Goal: Task Accomplishment & Management: Manage account settings

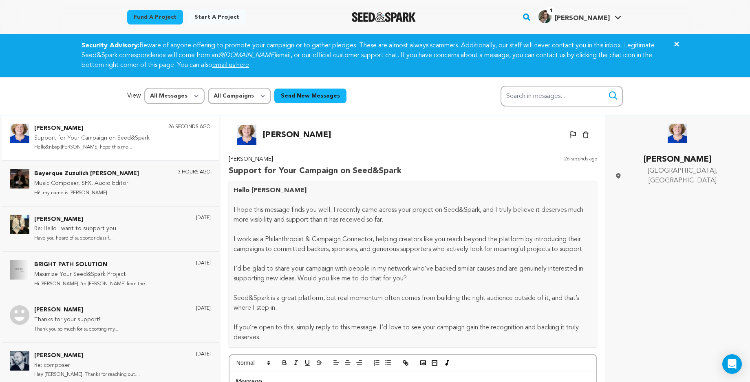
scroll to position [43, 0]
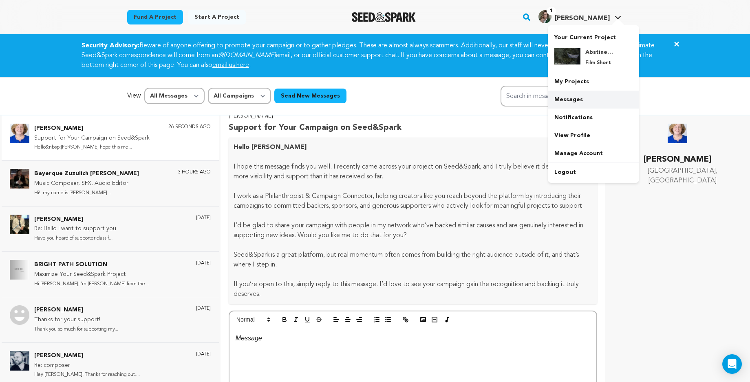
click at [573, 98] on link "Messages" at bounding box center [593, 99] width 91 height 18
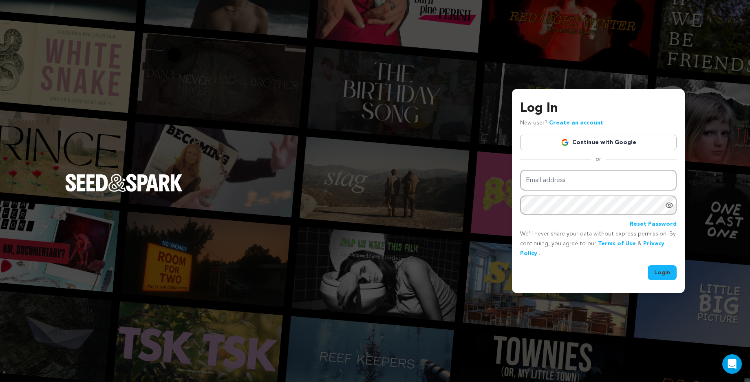
click at [577, 138] on link "Continue with Google" at bounding box center [598, 142] width 157 height 15
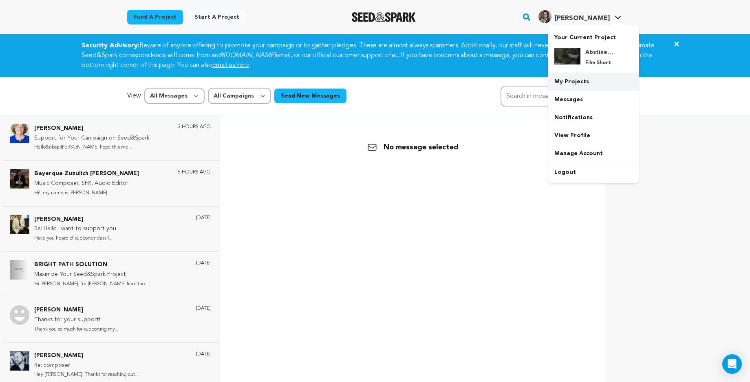
click at [572, 78] on link "My Projects" at bounding box center [593, 82] width 91 height 18
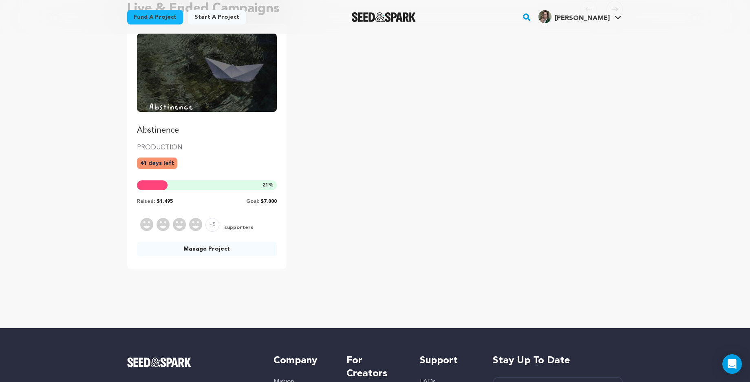
scroll to position [95, 0]
click at [199, 147] on p "PRODUCTION" at bounding box center [207, 147] width 140 height 10
click at [176, 129] on p "Abstinence" at bounding box center [207, 129] width 140 height 11
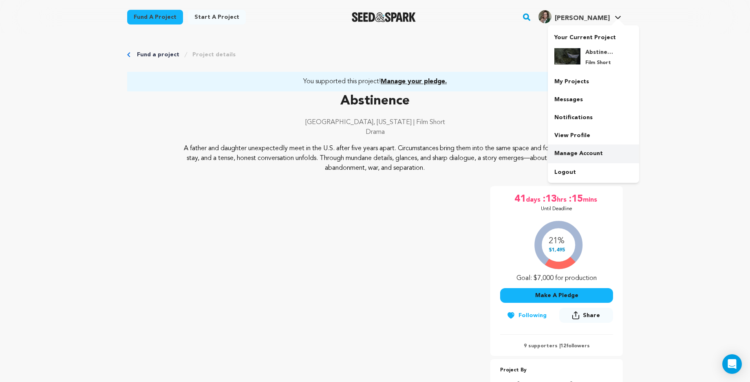
click at [583, 148] on link "Manage Account" at bounding box center [593, 153] width 91 height 18
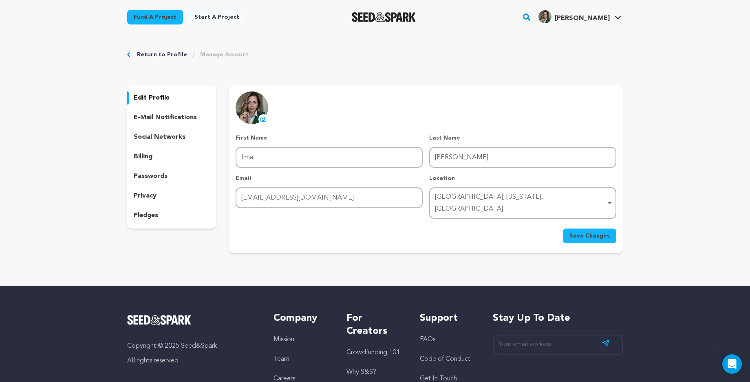
click at [700, 144] on div "Return to Profile Manage Account edit profile e-mail notifications social netwo…" at bounding box center [375, 153] width 750 height 238
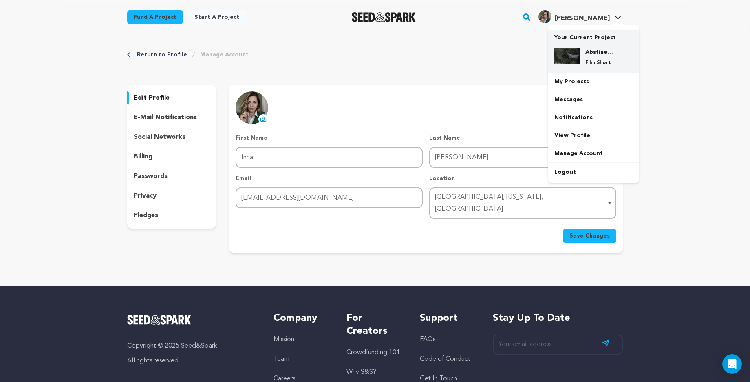
click at [602, 51] on h4 "Abstinence" at bounding box center [599, 52] width 29 height 8
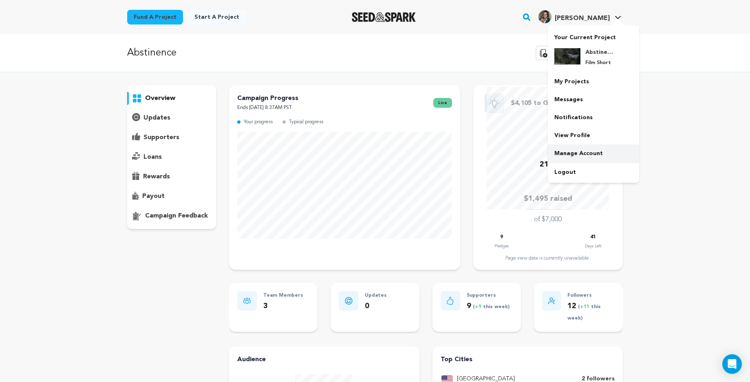
click at [570, 154] on link "Manage Account" at bounding box center [593, 153] width 91 height 18
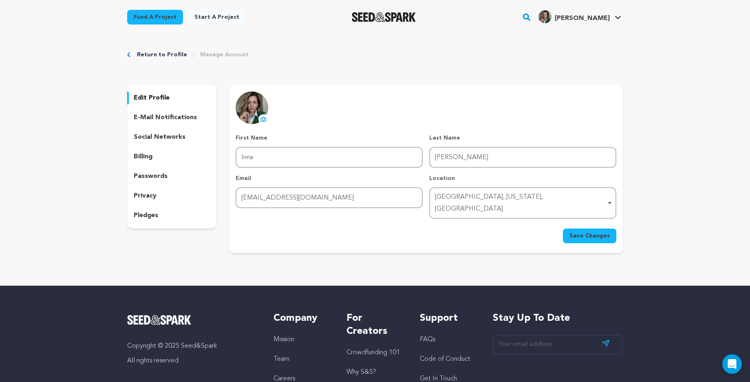
click at [146, 215] on p "pledges" at bounding box center [146, 215] width 24 height 10
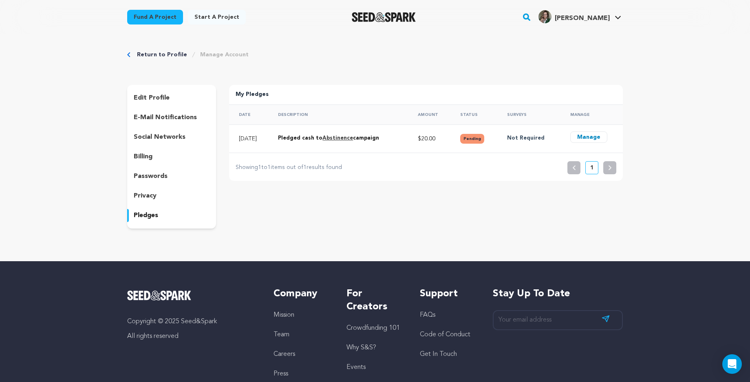
click at [143, 192] on p "privacy" at bounding box center [145, 196] width 23 height 10
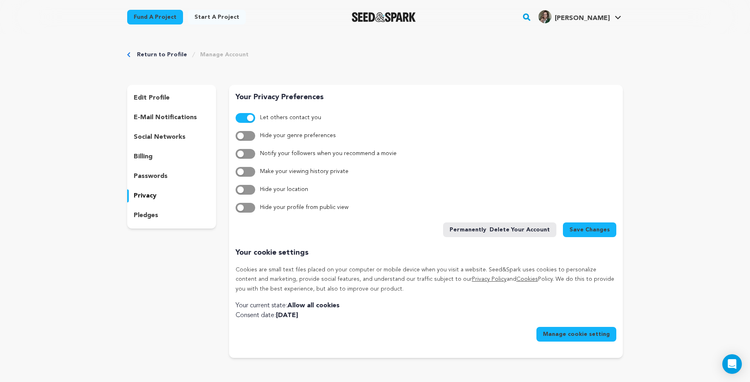
click at [146, 177] on p "passwords" at bounding box center [151, 176] width 34 height 10
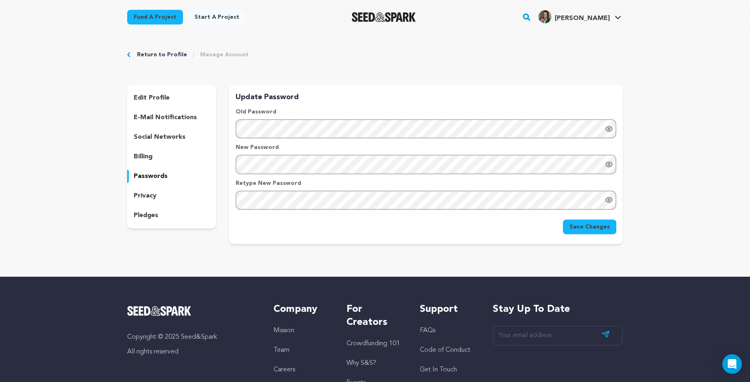
click at [142, 158] on p "billing" at bounding box center [143, 157] width 19 height 10
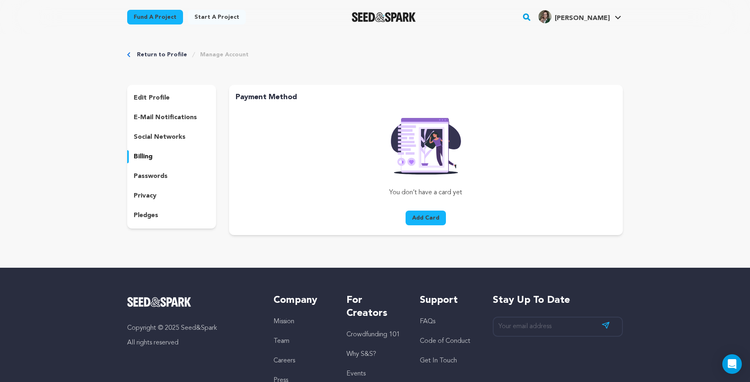
click at [143, 132] on p "social networks" at bounding box center [160, 137] width 52 height 10
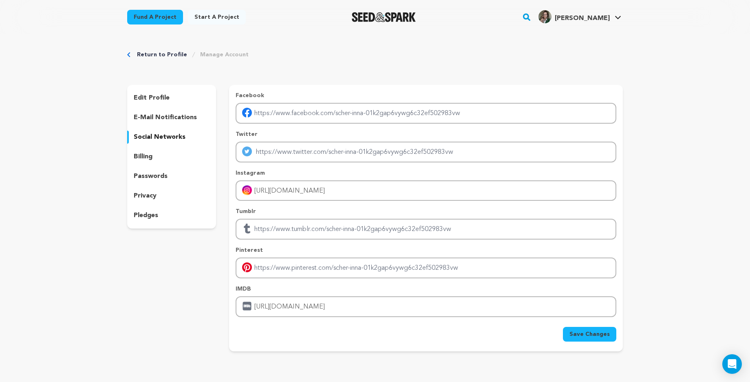
click at [148, 123] on div "e-mail notifications" at bounding box center [171, 117] width 89 height 13
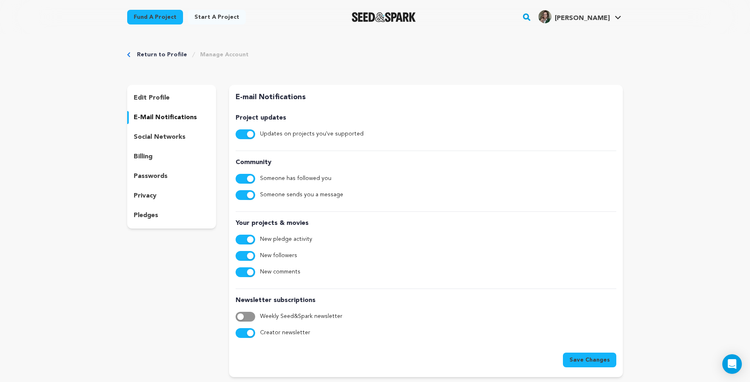
click at [151, 103] on div "edit profile" at bounding box center [171, 97] width 89 height 13
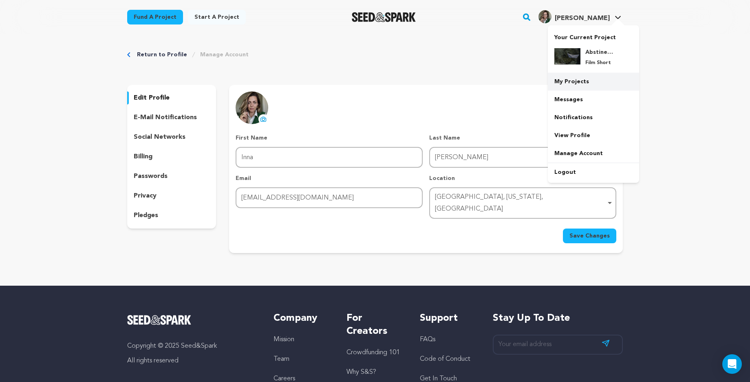
click at [585, 79] on link "My Projects" at bounding box center [593, 82] width 91 height 18
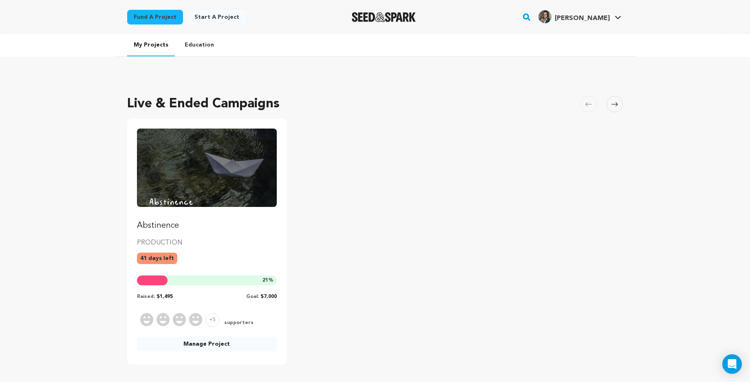
click at [178, 216] on link "Abstinence" at bounding box center [207, 179] width 140 height 103
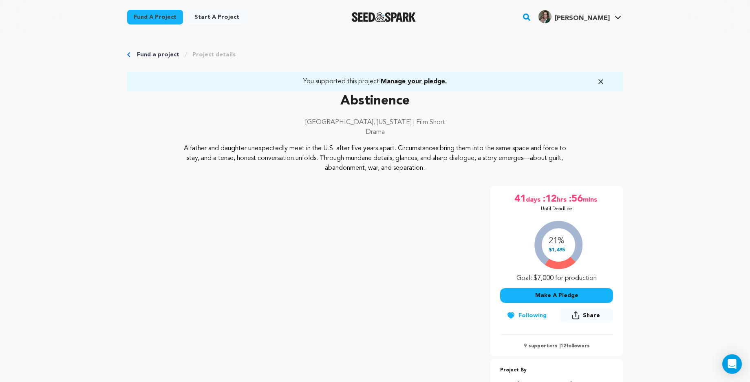
click at [416, 81] on span "Manage your pledge." at bounding box center [414, 81] width 66 height 7
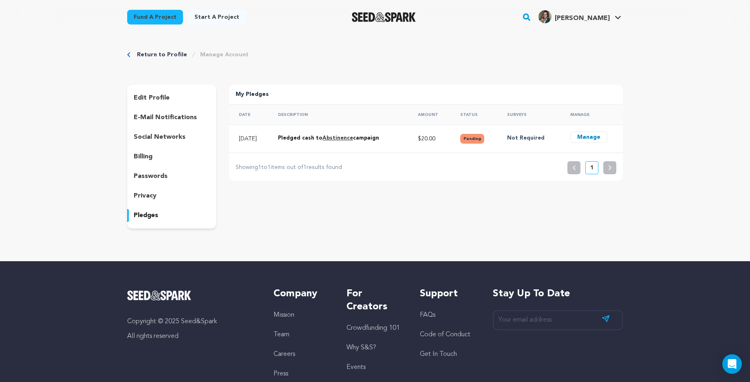
click at [168, 93] on p "edit profile" at bounding box center [152, 98] width 36 height 10
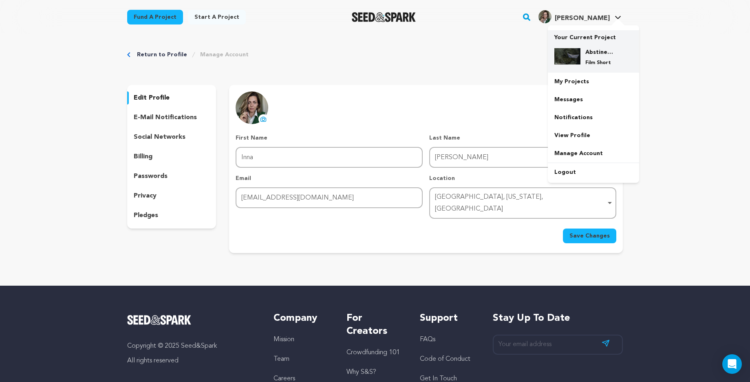
click at [601, 53] on h4 "Abstinence" at bounding box center [599, 52] width 29 height 8
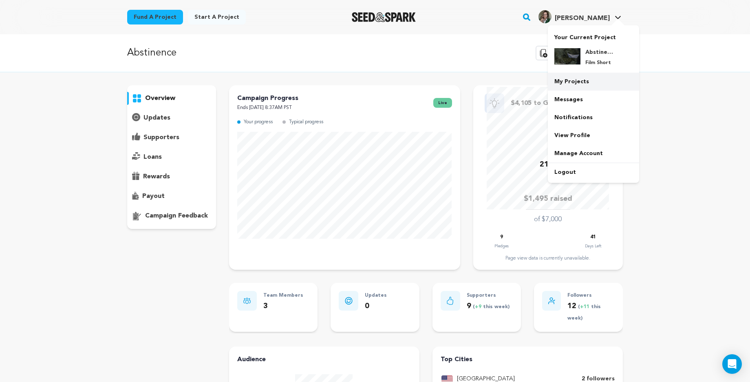
click at [578, 77] on link "My Projects" at bounding box center [593, 82] width 91 height 18
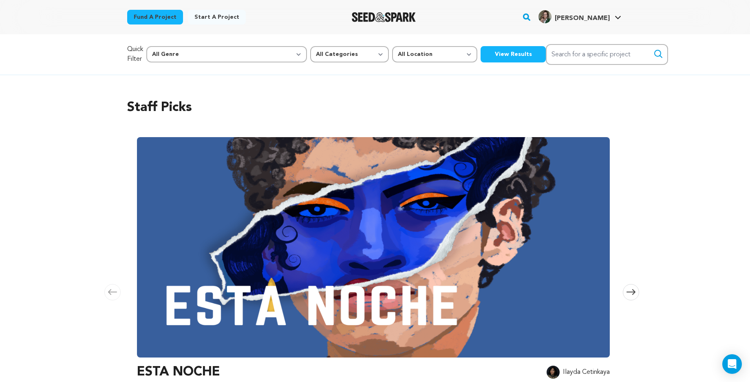
click at [691, 227] on div "Staff Picks [GEOGRAPHIC_DATA] Skip to previous slide page [GEOGRAPHIC_DATA] EST…" at bounding box center [375, 266] width 750 height 382
click at [691, 215] on div "Staff Picks [GEOGRAPHIC_DATA] Skip to previous slide page [GEOGRAPHIC_DATA] EST…" at bounding box center [375, 266] width 750 height 382
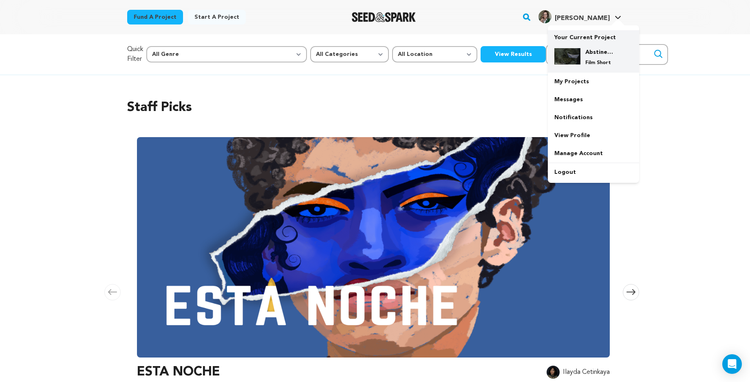
click at [586, 58] on div "Abstinence Film Short" at bounding box center [599, 57] width 39 height 18
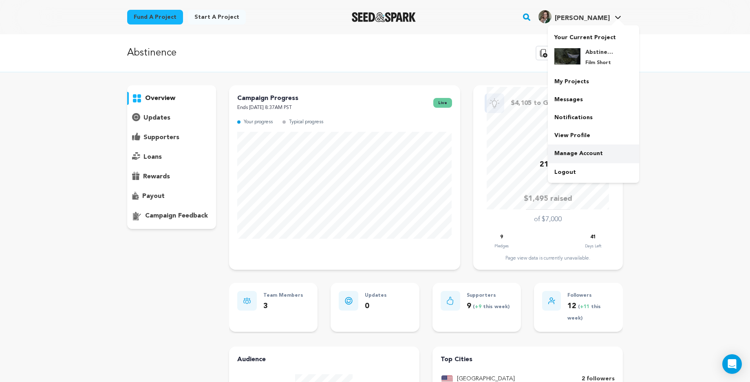
click at [572, 152] on link "Manage Account" at bounding box center [593, 153] width 91 height 18
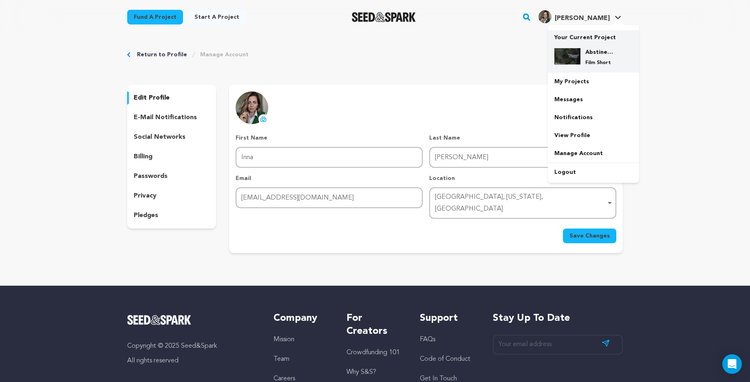
click at [595, 62] on p "Film Short" at bounding box center [599, 63] width 29 height 7
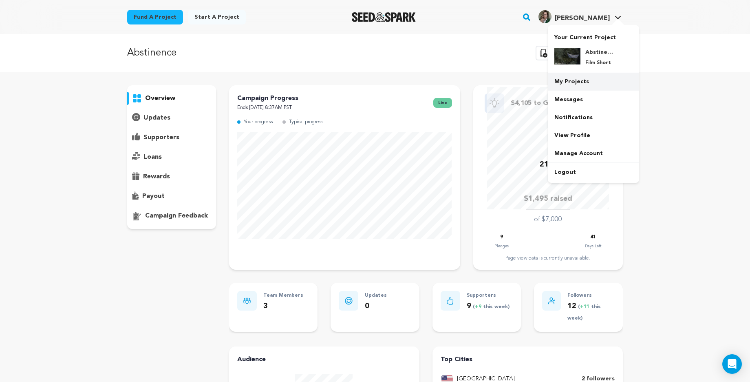
click at [572, 84] on link "My Projects" at bounding box center [593, 82] width 91 height 18
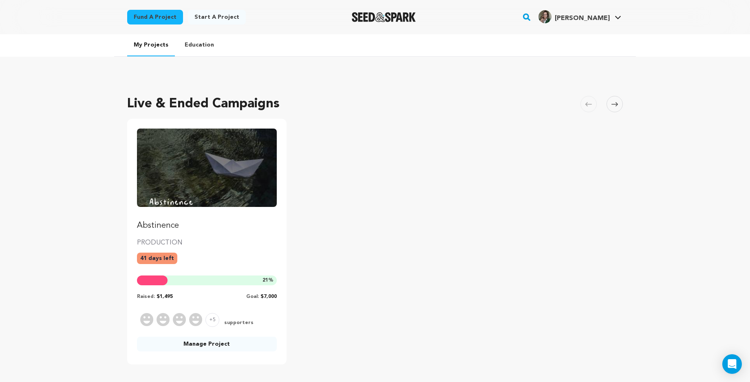
click at [208, 340] on link "Manage Project" at bounding box center [207, 343] width 140 height 15
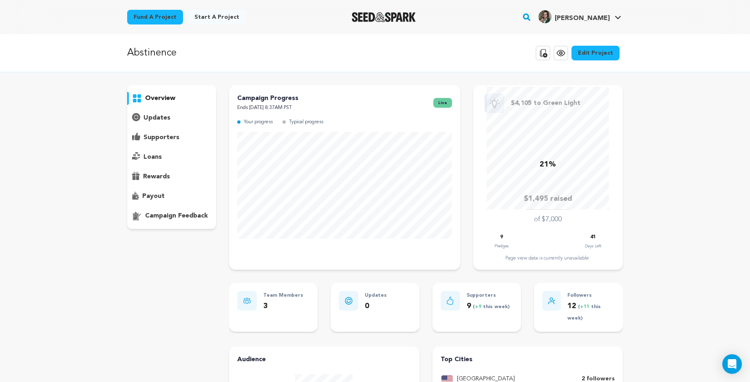
click at [163, 114] on p "updates" at bounding box center [156, 118] width 27 height 10
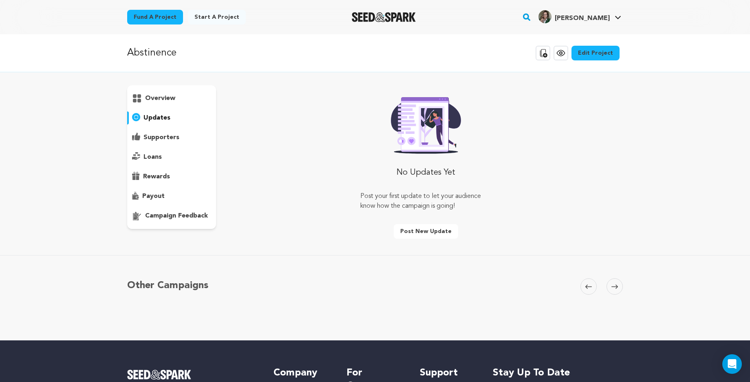
click at [163, 135] on p "supporters" at bounding box center [161, 137] width 36 height 10
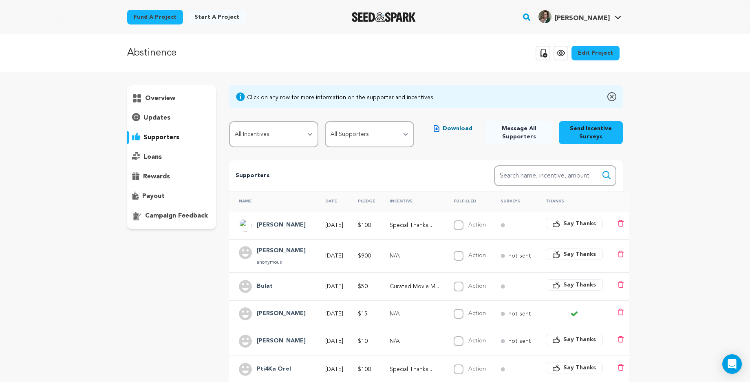
click at [159, 156] on p "loans" at bounding box center [152, 157] width 18 height 10
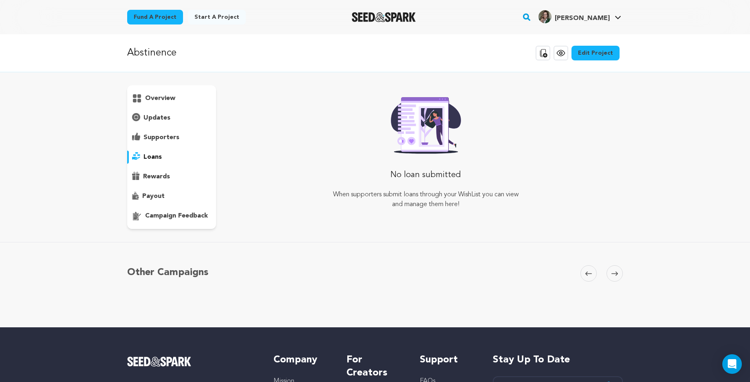
click at [157, 174] on p "rewards" at bounding box center [156, 177] width 27 height 10
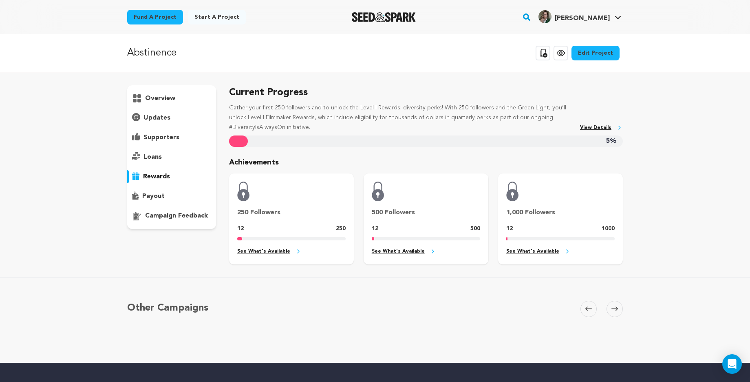
click at [157, 194] on p "payout" at bounding box center [153, 196] width 22 height 10
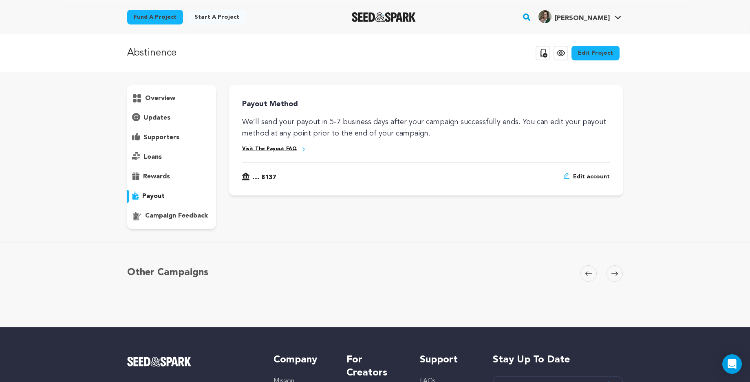
click at [165, 101] on p "overview" at bounding box center [160, 98] width 30 height 10
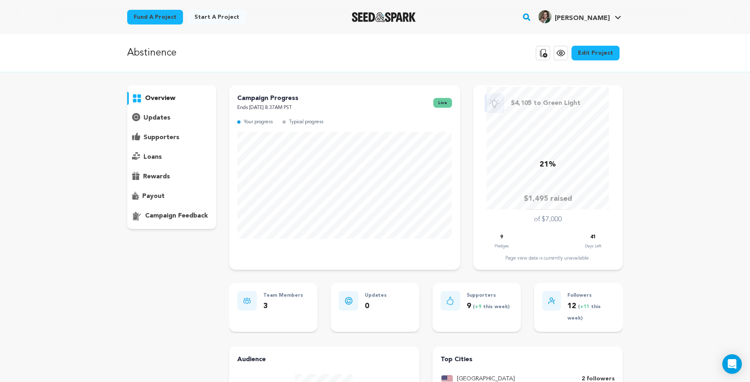
click at [588, 55] on link "Edit Project" at bounding box center [596, 53] width 48 height 15
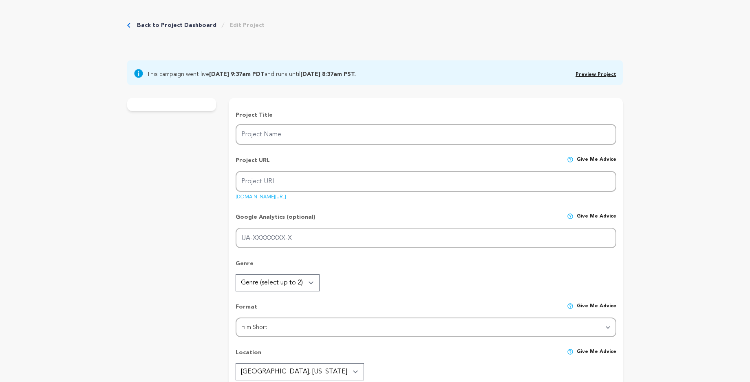
type input "Abstinence"
type input "abstinence"
type input "After years of silence, an adult daughter unexpectedly encounters her father. B…"
type textarea "A father and daughter unexpectedly meet in the U.S. after five years apart. Cir…"
type textarea "This film gives voice to the silenced—children of alcoholics, exiles of war, fa…"
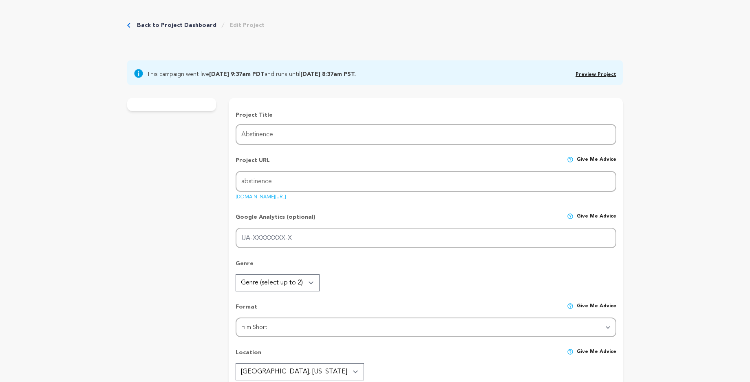
radio input "true"
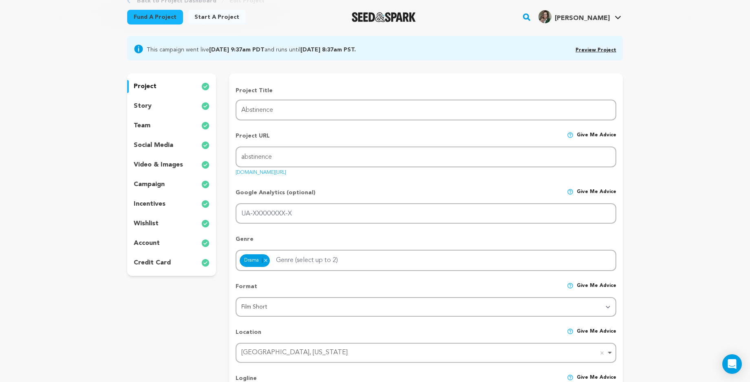
scroll to position [52, 0]
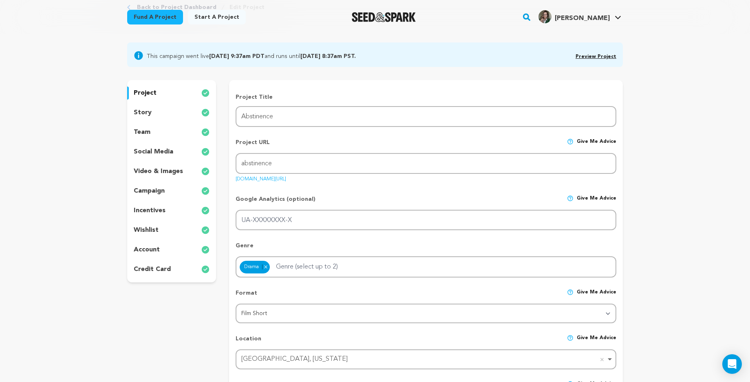
click at [151, 173] on p "video & images" at bounding box center [158, 171] width 49 height 10
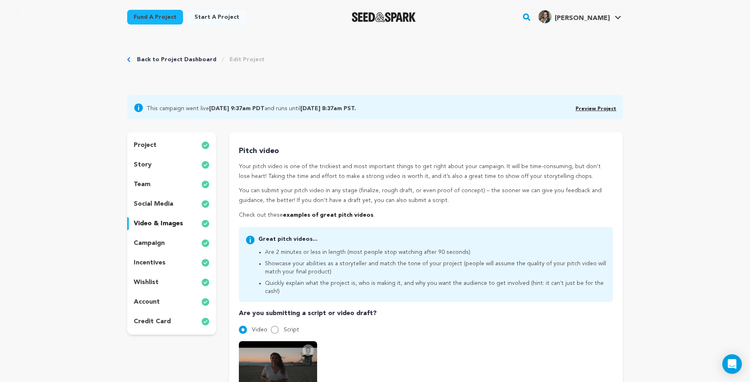
click at [160, 59] on link "Back to Project Dashboard" at bounding box center [176, 59] width 79 height 8
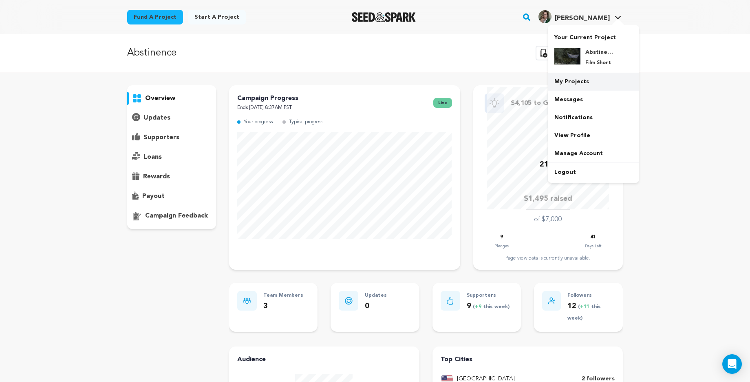
click at [572, 78] on link "My Projects" at bounding box center [593, 82] width 91 height 18
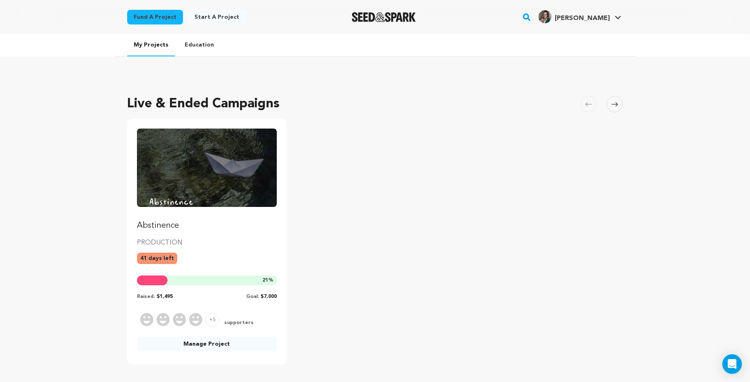
click at [157, 18] on link "Fund a project" at bounding box center [155, 17] width 56 height 15
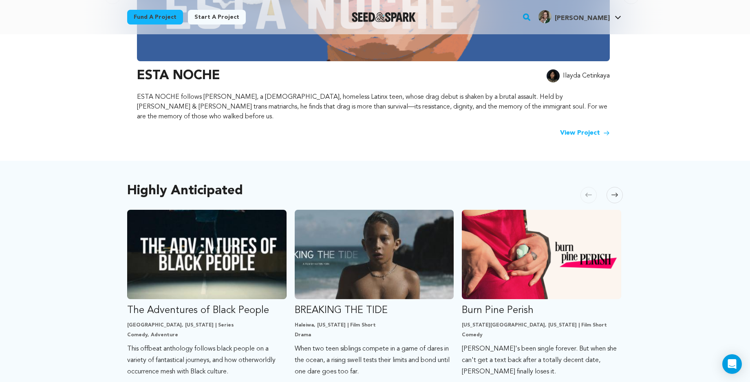
scroll to position [293, 0]
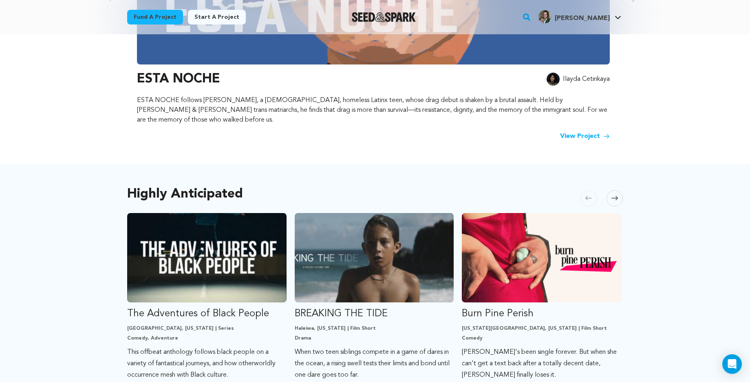
click at [607, 190] on span at bounding box center [615, 198] width 16 height 16
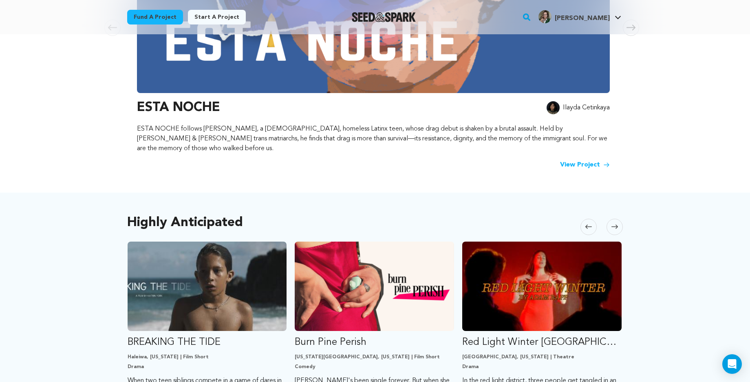
scroll to position [259, 0]
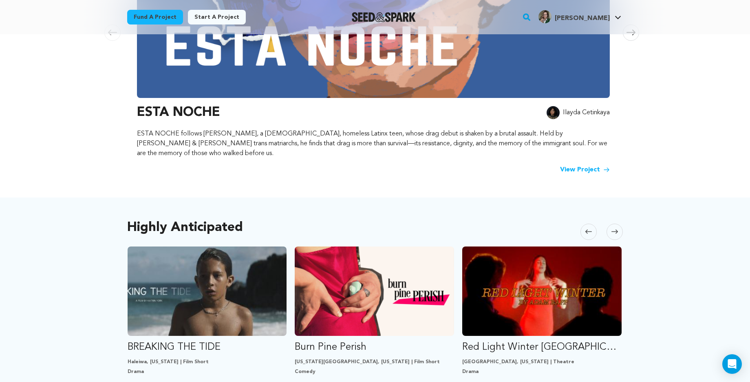
click at [614, 225] on span at bounding box center [615, 231] width 16 height 16
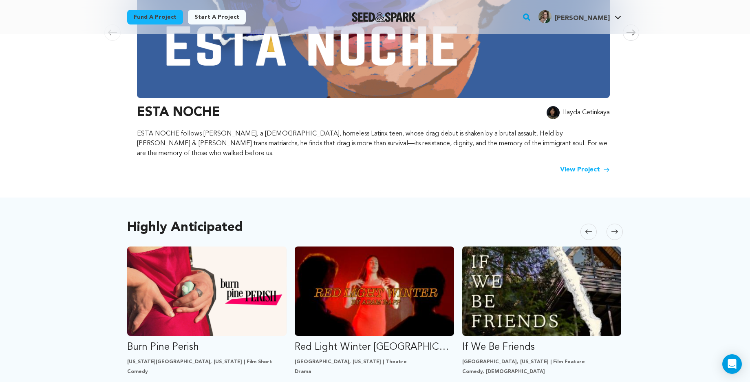
click at [614, 225] on span at bounding box center [615, 231] width 16 height 16
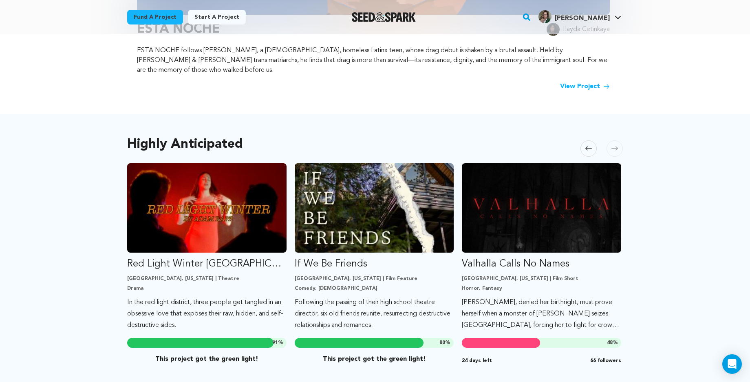
scroll to position [341, 0]
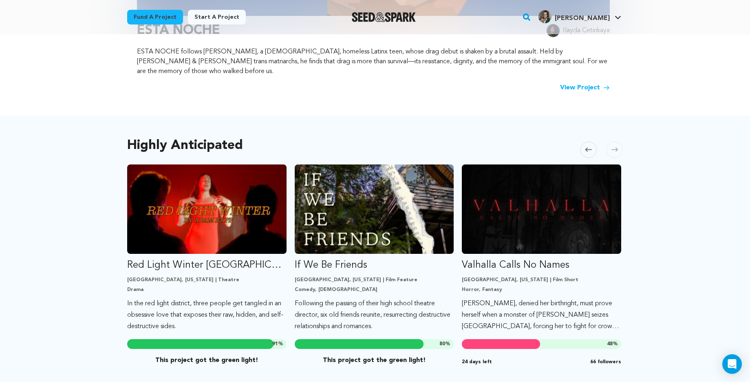
click at [584, 141] on button "Skip to previous slide page" at bounding box center [588, 149] width 16 height 16
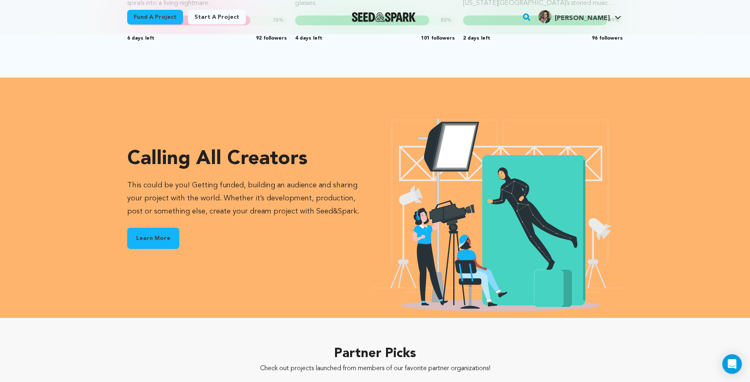
scroll to position [927, 0]
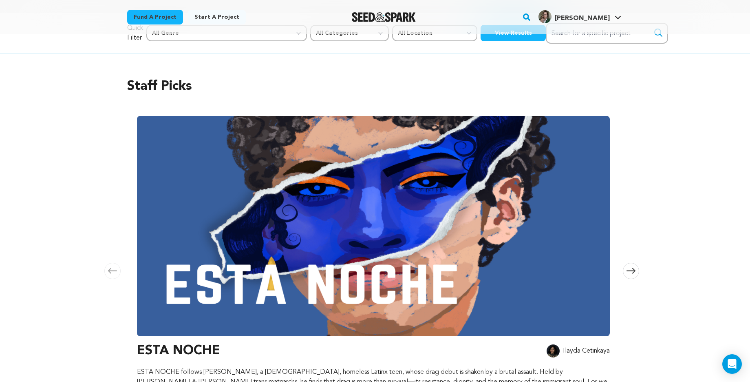
scroll to position [0, 0]
